Goal: Task Accomplishment & Management: Manage account settings

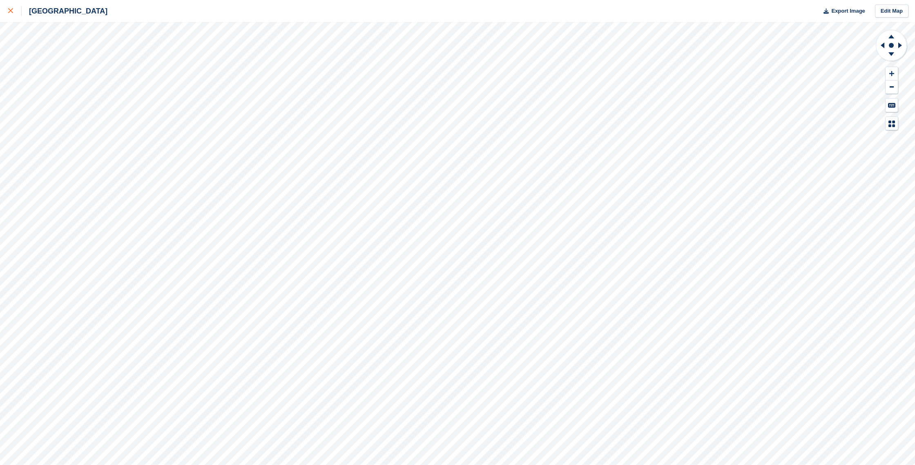
click at [10, 10] on icon at bounding box center [10, 10] width 5 height 5
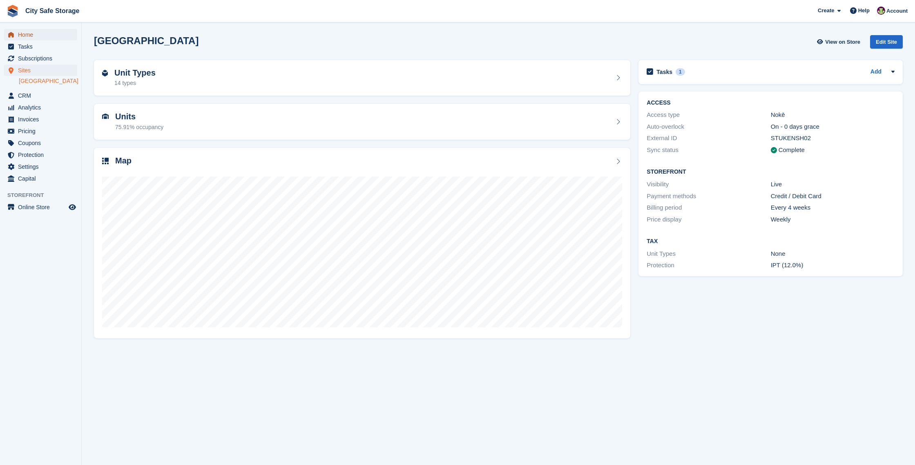
click at [38, 32] on span "Home" at bounding box center [42, 34] width 49 height 11
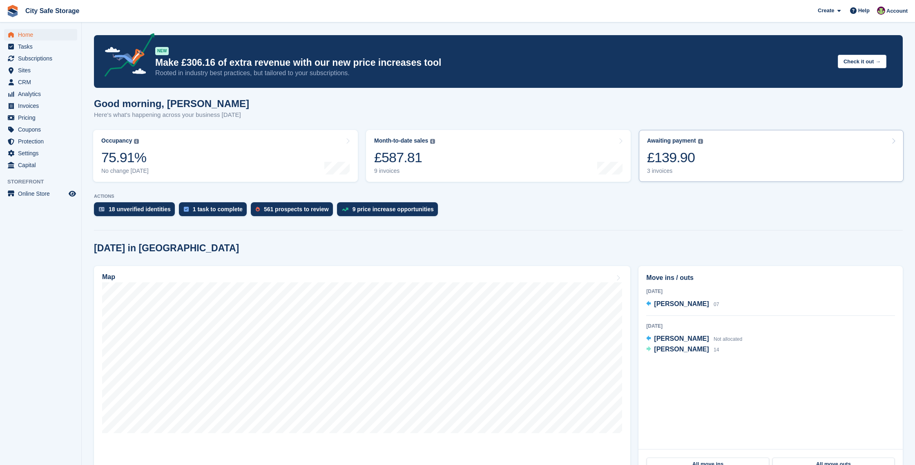
click at [675, 159] on div "£139.90" at bounding box center [675, 157] width 56 height 17
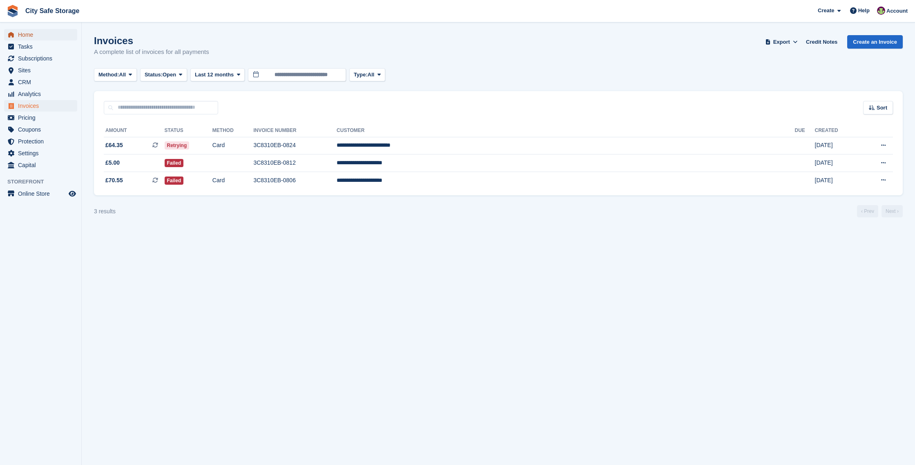
click at [40, 32] on span "Home" at bounding box center [42, 34] width 49 height 11
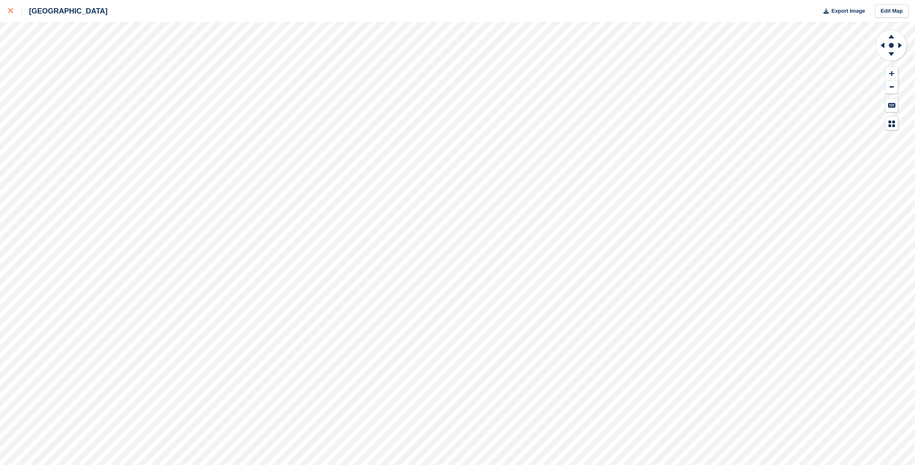
click at [8, 6] on link at bounding box center [11, 11] width 22 height 22
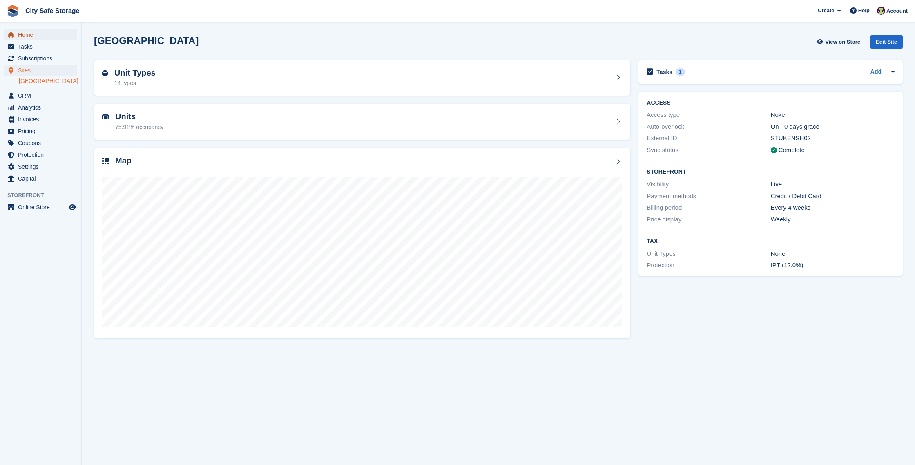
click at [33, 40] on span "Home" at bounding box center [42, 34] width 49 height 11
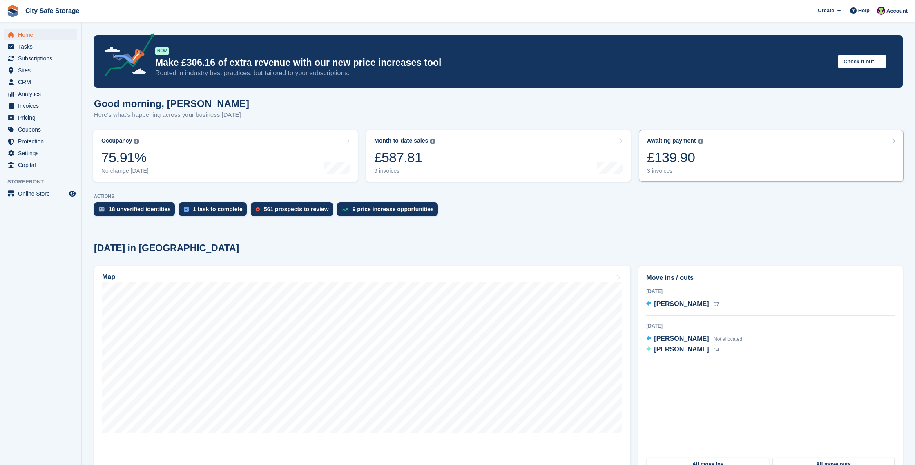
click at [678, 152] on div "£139.90" at bounding box center [675, 157] width 56 height 17
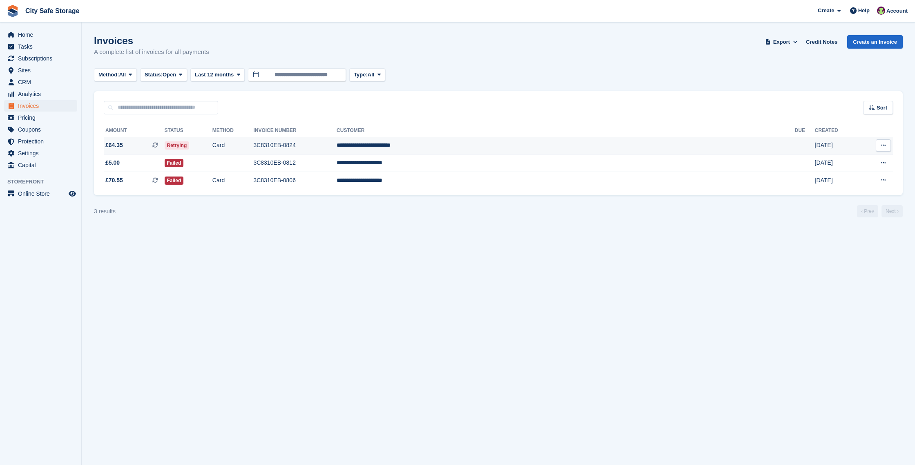
click at [337, 145] on td "3C8310EB-0824" at bounding box center [294, 146] width 83 height 18
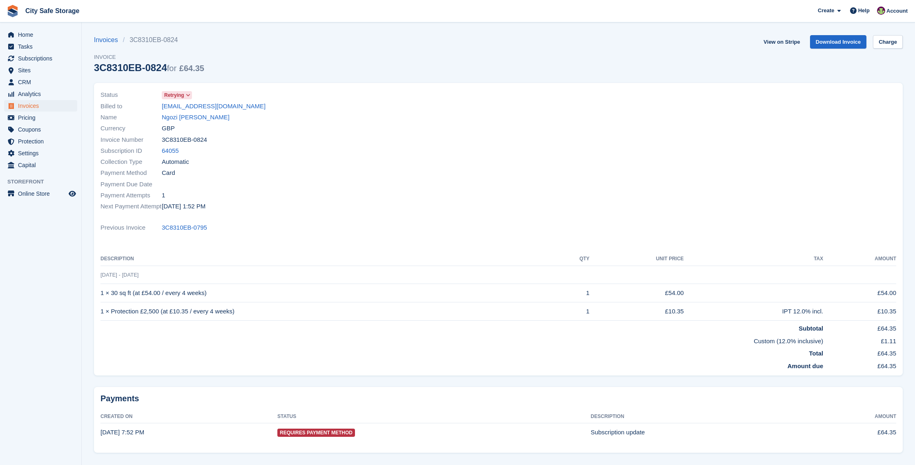
click at [188, 95] on icon at bounding box center [188, 95] width 4 height 5
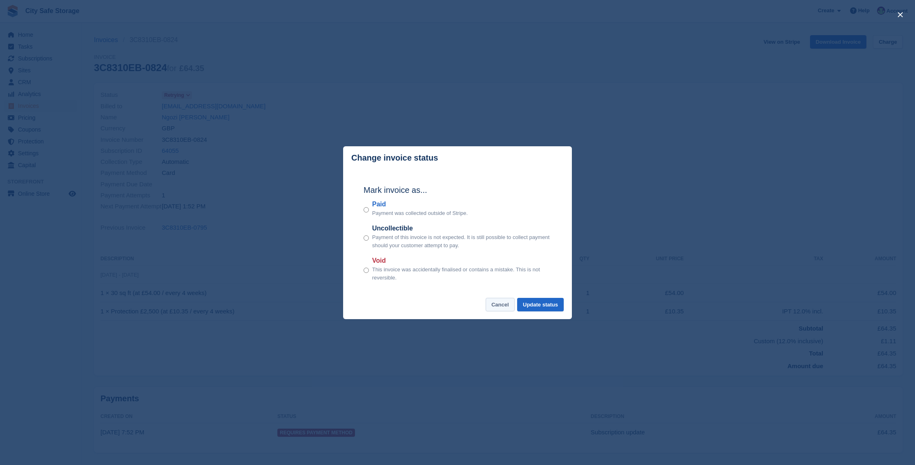
click at [499, 303] on button "Cancel" at bounding box center [500, 304] width 29 height 13
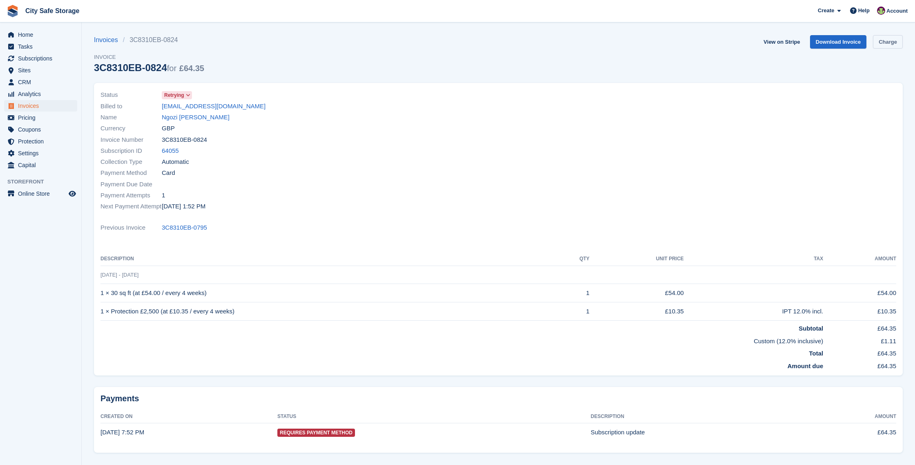
click at [884, 39] on link "Charge" at bounding box center [888, 41] width 30 height 13
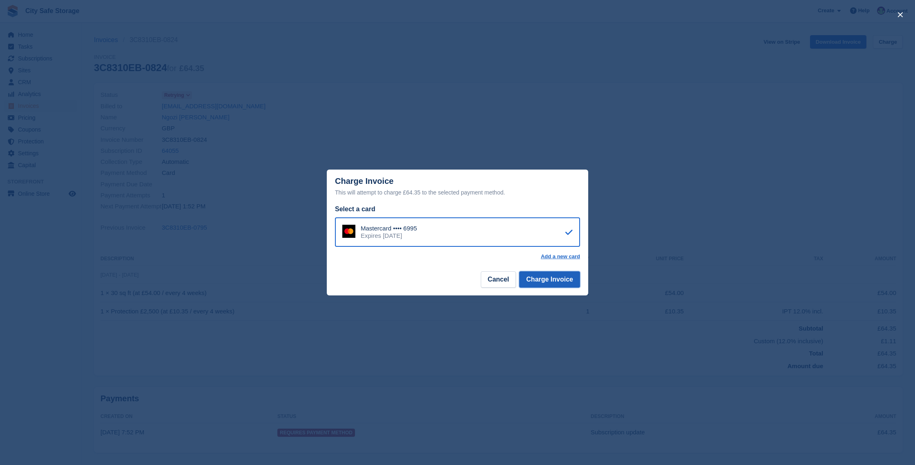
click at [546, 279] on button "Charge Invoice" at bounding box center [549, 279] width 61 height 16
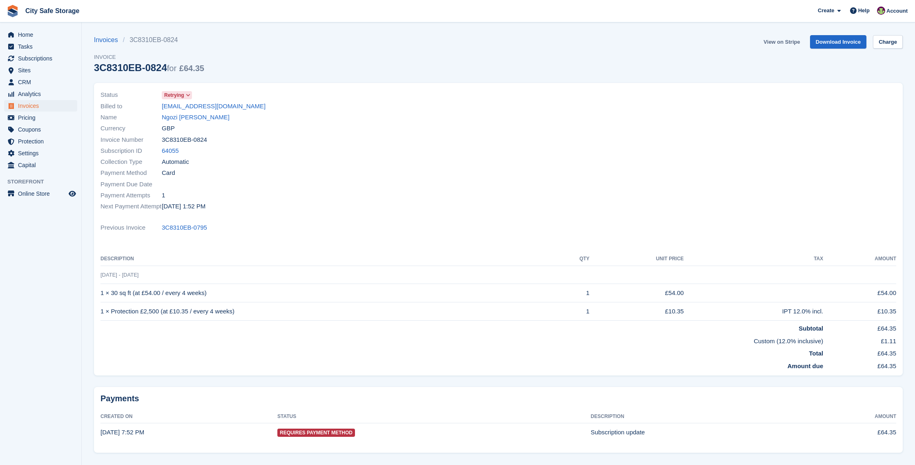
click at [787, 41] on link "View on Stripe" at bounding box center [781, 41] width 43 height 13
click at [29, 36] on span "Home" at bounding box center [42, 34] width 49 height 11
